Goal: Navigation & Orientation: Find specific page/section

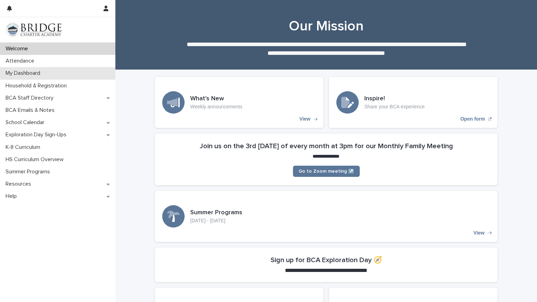
click at [64, 77] on div "My Dashboard" at bounding box center [57, 73] width 115 height 12
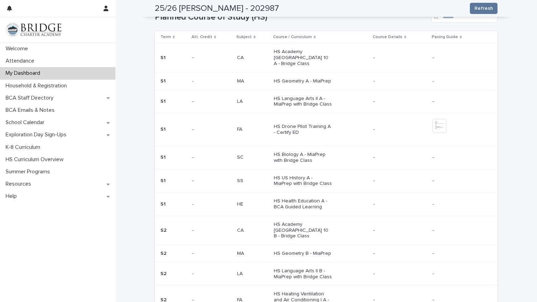
scroll to position [290, 0]
click at [441, 122] on img at bounding box center [440, 127] width 14 height 14
